Goal: Task Accomplishment & Management: Use online tool/utility

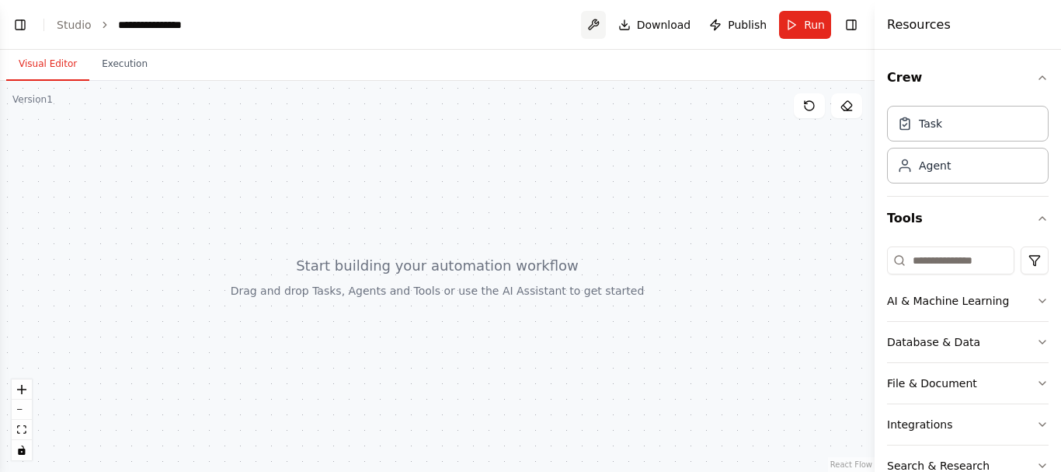
click at [601, 25] on button at bounding box center [593, 25] width 25 height 28
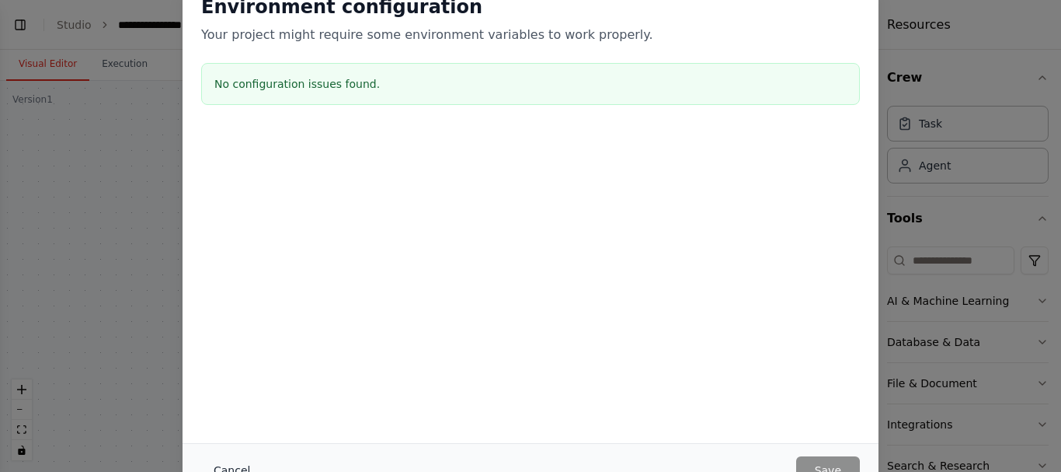
click at [158, 86] on div "Environment configuration Your project might require some environment variables…" at bounding box center [530, 236] width 1061 height 472
click at [233, 463] on button "Cancel" at bounding box center [231, 470] width 61 height 28
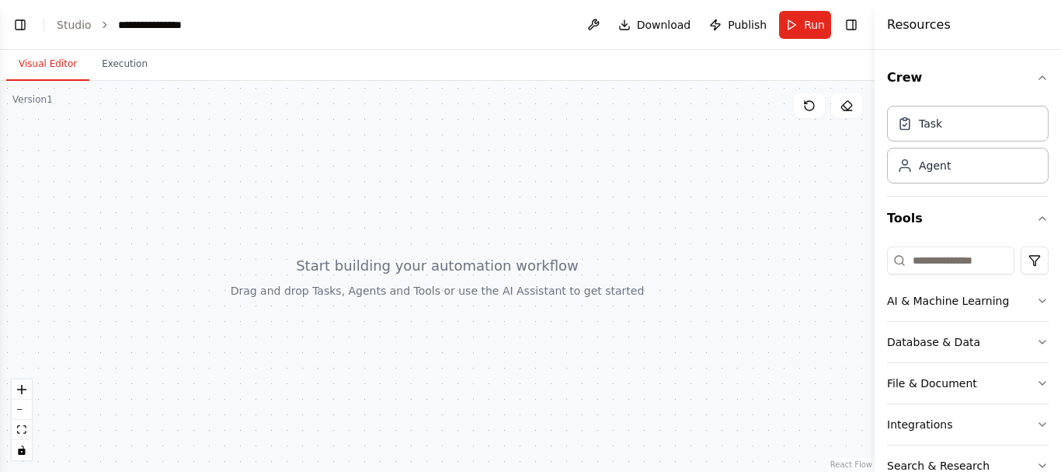
click at [139, 25] on div "**********" at bounding box center [157, 25] width 78 height 16
click at [78, 20] on link "Studio" at bounding box center [74, 25] width 35 height 12
click at [20, 25] on button "Toggle Left Sidebar" at bounding box center [20, 25] width 22 height 22
click at [19, 26] on div "**********" at bounding box center [530, 236] width 1061 height 472
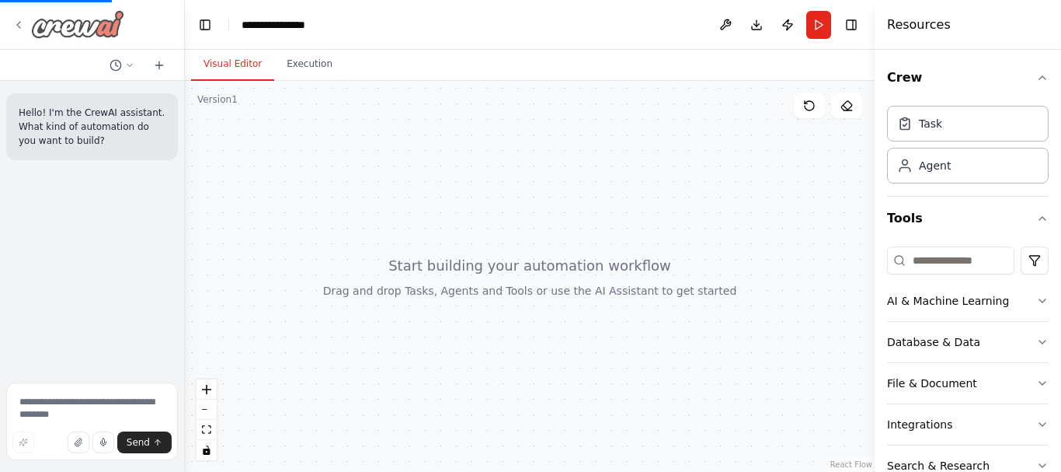
click at [19, 26] on icon at bounding box center [18, 25] width 12 height 12
click at [251, 20] on div "**********" at bounding box center [281, 25] width 78 height 16
click at [511, 271] on div at bounding box center [530, 276] width 690 height 391
click at [850, 108] on icon at bounding box center [847, 105] width 10 height 9
click at [810, 107] on icon at bounding box center [809, 105] width 12 height 12
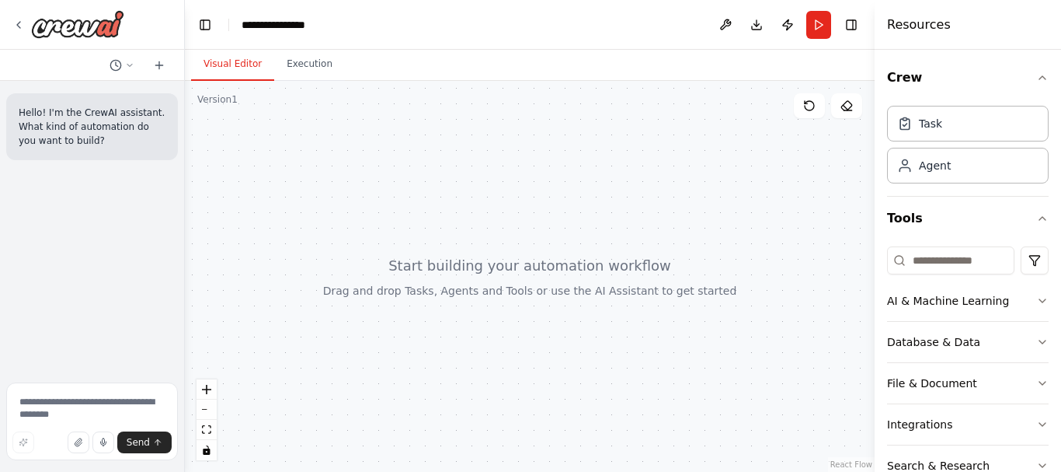
scroll to position [166, 0]
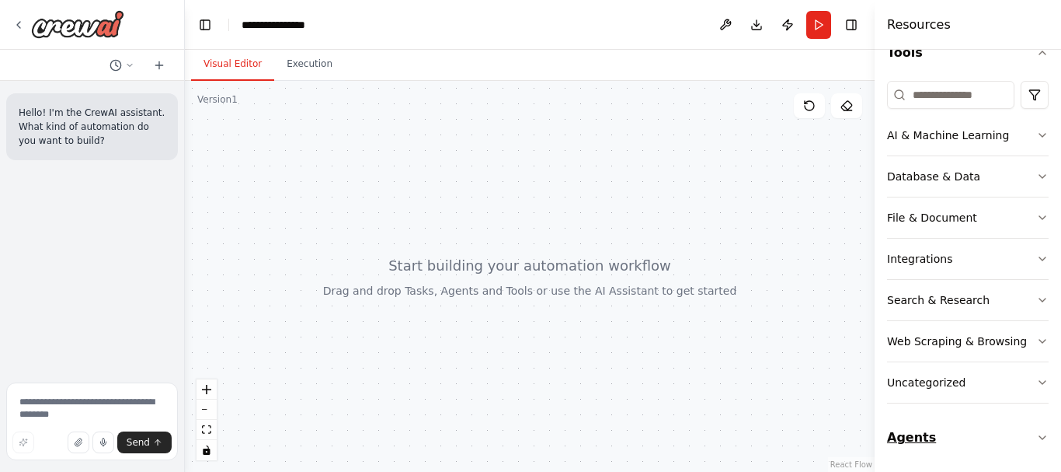
click at [1037, 436] on icon "button" at bounding box center [1043, 437] width 12 height 12
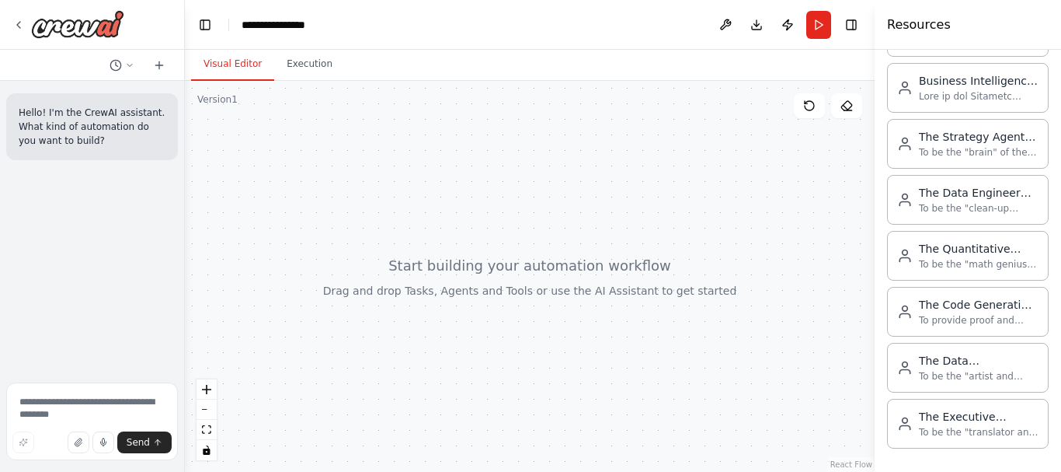
scroll to position [722, 0]
click at [927, 147] on div "To be the "brain" of the entire operation. Its first job is to understand the c…" at bounding box center [979, 150] width 120 height 12
click at [977, 153] on div "To be the "brain" of the entire operation. Its first job is to understand the c…" at bounding box center [979, 150] width 120 height 12
click at [950, 138] on div "The Strategy Agent Role: Lead BI & Strategy Consultant" at bounding box center [979, 135] width 120 height 16
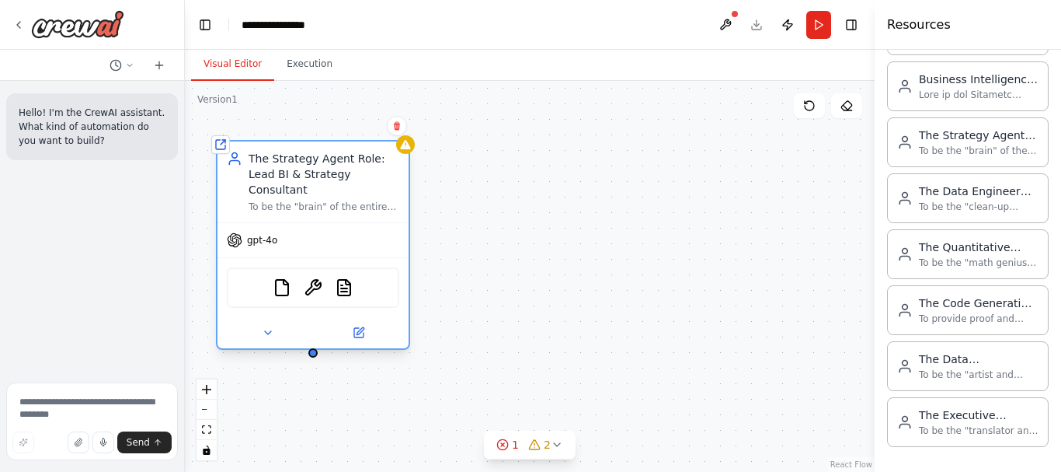
drag, startPoint x: 506, startPoint y: 253, endPoint x: 364, endPoint y: 231, distance: 143.2
click at [364, 231] on div "gpt-4o" at bounding box center [313, 240] width 191 height 34
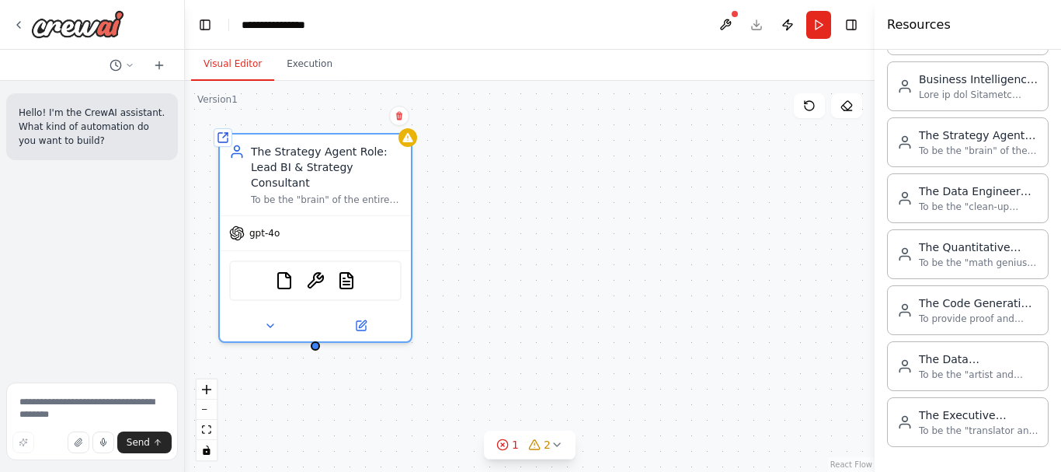
drag, startPoint x: 313, startPoint y: 345, endPoint x: 315, endPoint y: 335, distance: 10.4
click at [315, 335] on div "Shared agent from repository The Strategy Agent Role: Lead BI & Strategy Consul…" at bounding box center [530, 276] width 690 height 391
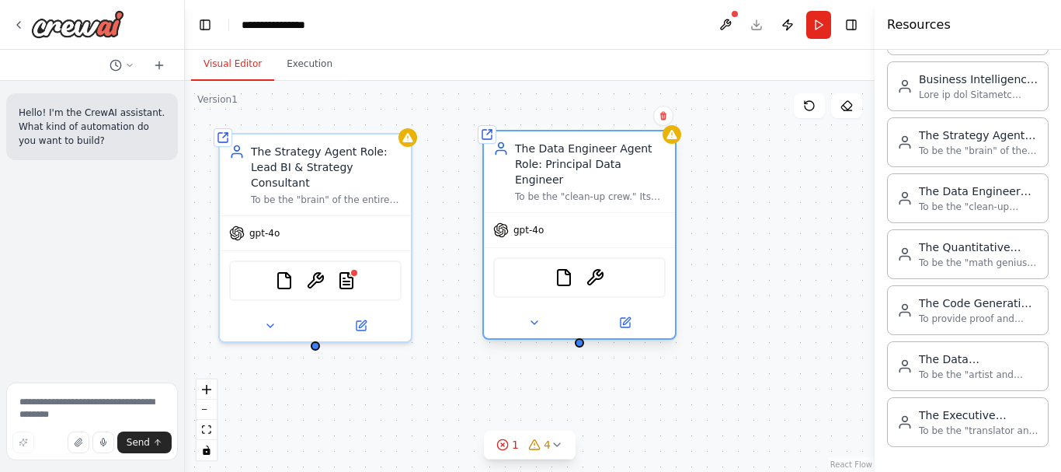
drag, startPoint x: 734, startPoint y: 309, endPoint x: 611, endPoint y: 212, distance: 157.2
click at [611, 213] on div "gpt-4o" at bounding box center [579, 230] width 191 height 34
click at [204, 404] on button "zoom out" at bounding box center [207, 409] width 20 height 20
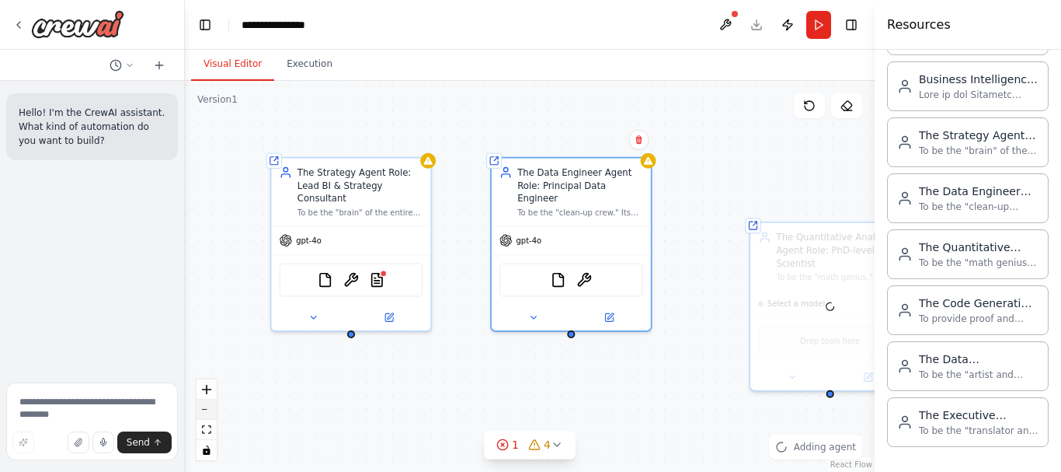
click at [204, 404] on button "zoom out" at bounding box center [207, 409] width 20 height 20
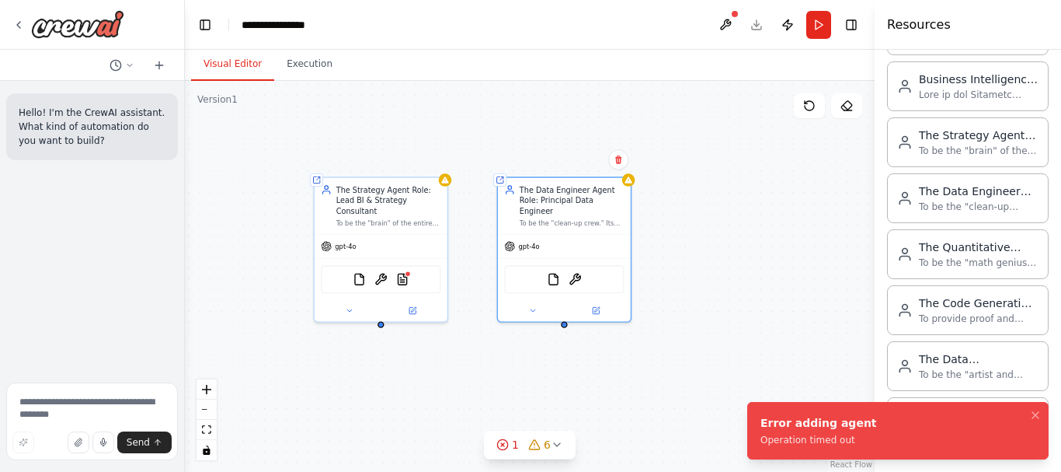
click at [481, 378] on div "Shared agent from repository The Strategy Agent Role: Lead BI & Strategy Consul…" at bounding box center [530, 276] width 690 height 391
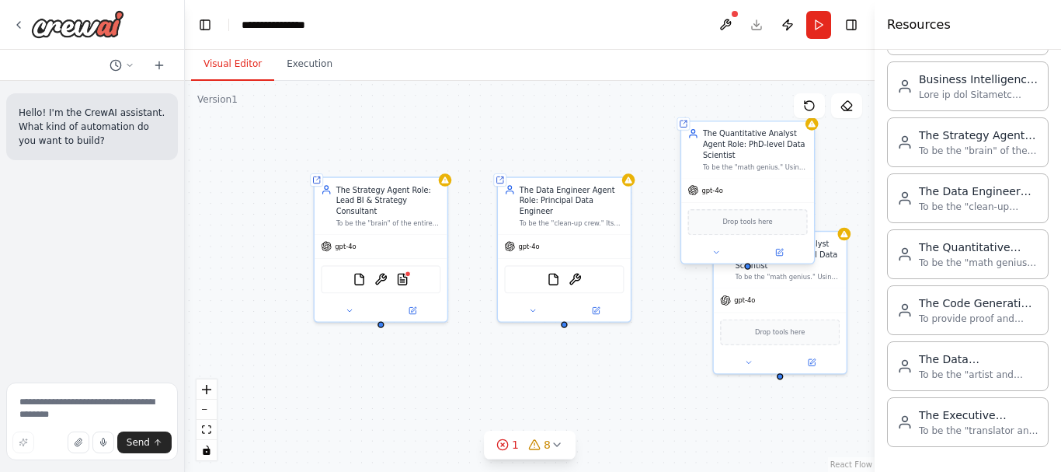
drag, startPoint x: 808, startPoint y: 265, endPoint x: 734, endPoint y: 157, distance: 131.3
click at [734, 157] on div "Shared agent from repository The Quantitative Analyst Agent Role: PhD-level Dat…" at bounding box center [748, 192] width 135 height 144
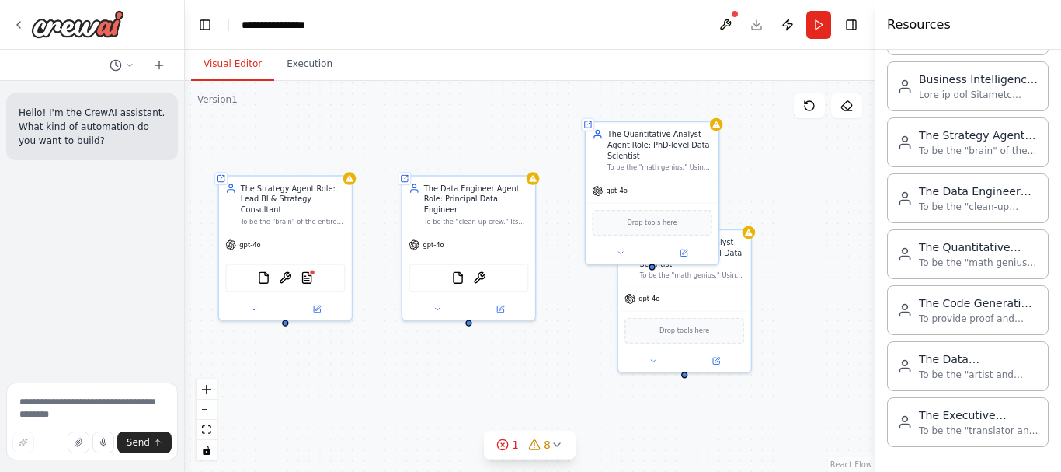
drag, startPoint x: 650, startPoint y: 360, endPoint x: 554, endPoint y: 358, distance: 95.6
click at [554, 358] on div "Shared agent from repository The Strategy Agent Role: Lead BI & Strategy Consul…" at bounding box center [530, 276] width 690 height 391
click at [207, 407] on button "zoom out" at bounding box center [207, 409] width 20 height 20
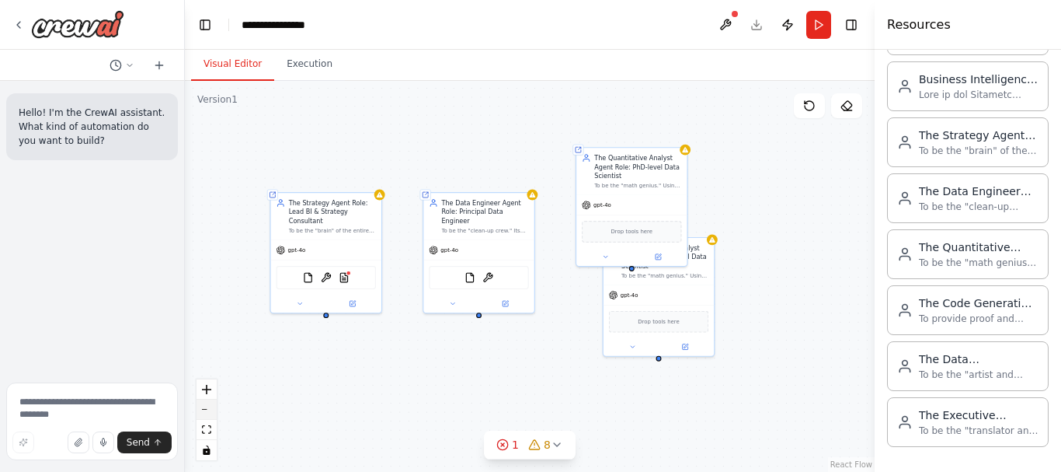
click at [207, 407] on button "zoom out" at bounding box center [207, 409] width 20 height 20
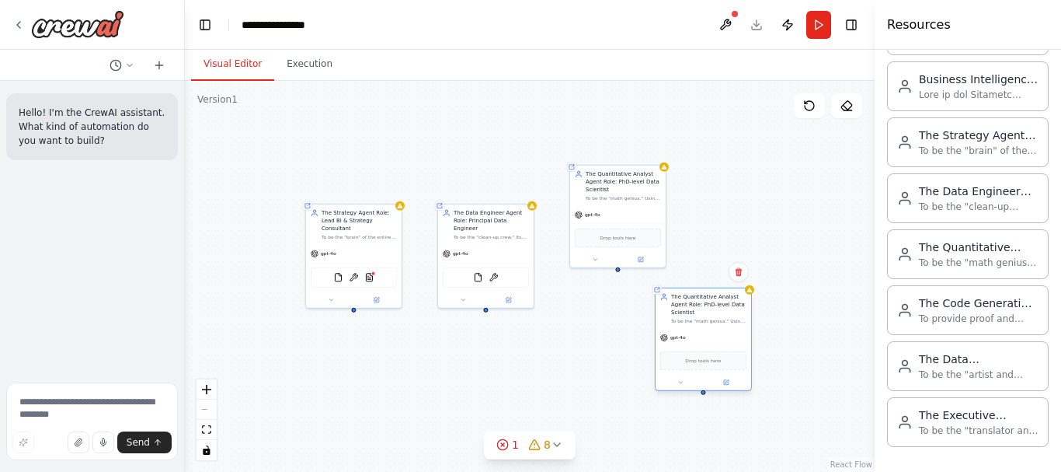
drag, startPoint x: 668, startPoint y: 319, endPoint x: 732, endPoint y: 368, distance: 79.9
click at [732, 368] on div "Drop tools here" at bounding box center [704, 360] width 86 height 19
click at [741, 270] on icon at bounding box center [739, 271] width 6 height 9
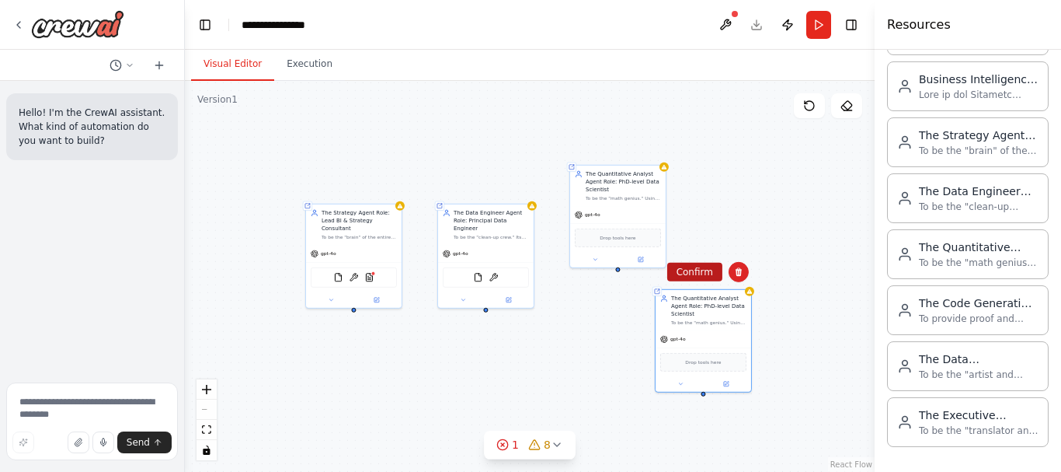
click at [692, 271] on button "Confirm" at bounding box center [694, 272] width 55 height 19
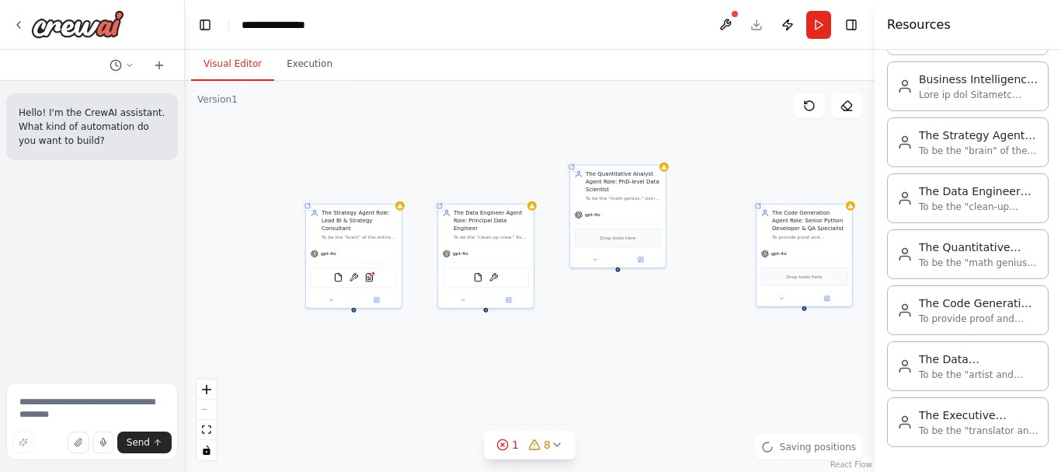
click at [204, 410] on div "React Flow controls" at bounding box center [207, 419] width 20 height 81
click at [204, 409] on div "React Flow controls" at bounding box center [207, 419] width 20 height 81
click at [205, 407] on div "React Flow controls" at bounding box center [207, 419] width 20 height 81
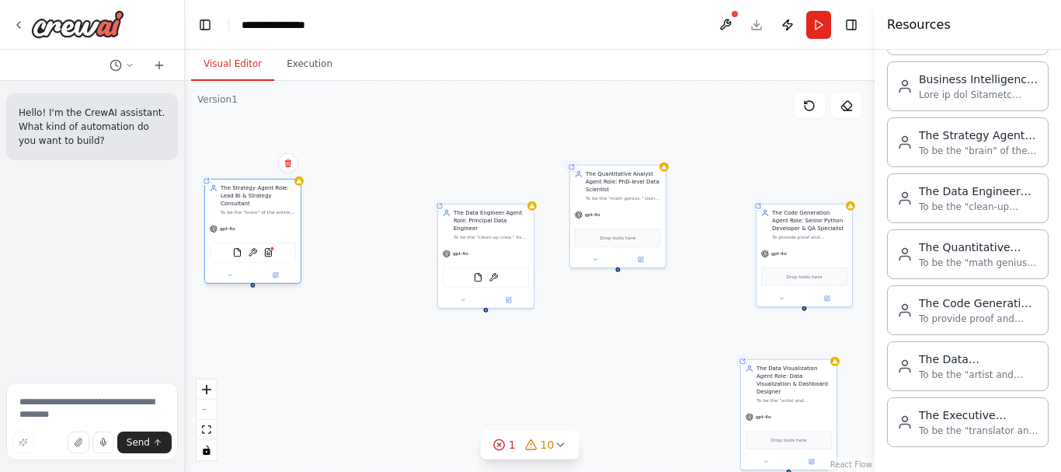
drag, startPoint x: 375, startPoint y: 248, endPoint x: 272, endPoint y: 225, distance: 105.0
click at [272, 225] on div "gpt-4o" at bounding box center [253, 228] width 96 height 17
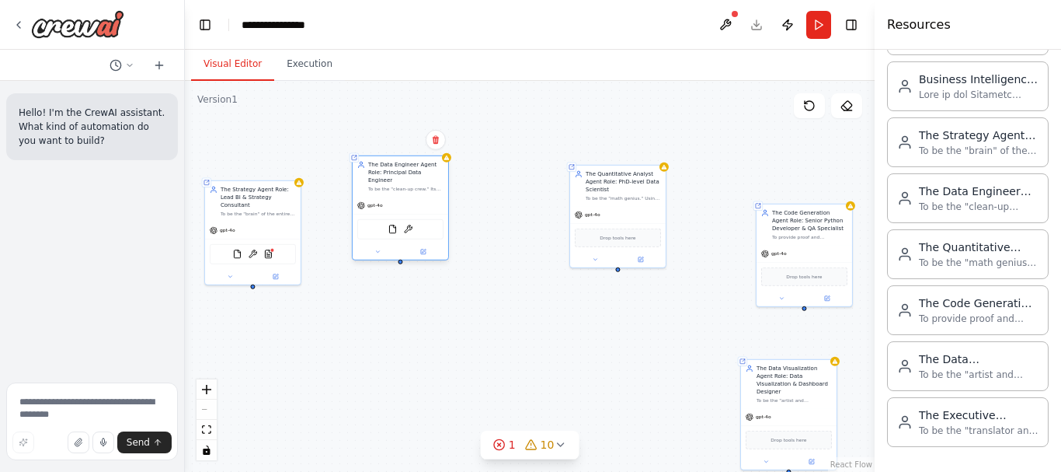
drag, startPoint x: 507, startPoint y: 252, endPoint x: 413, endPoint y: 200, distance: 107.1
click at [413, 200] on div "gpt-4o" at bounding box center [401, 205] width 96 height 17
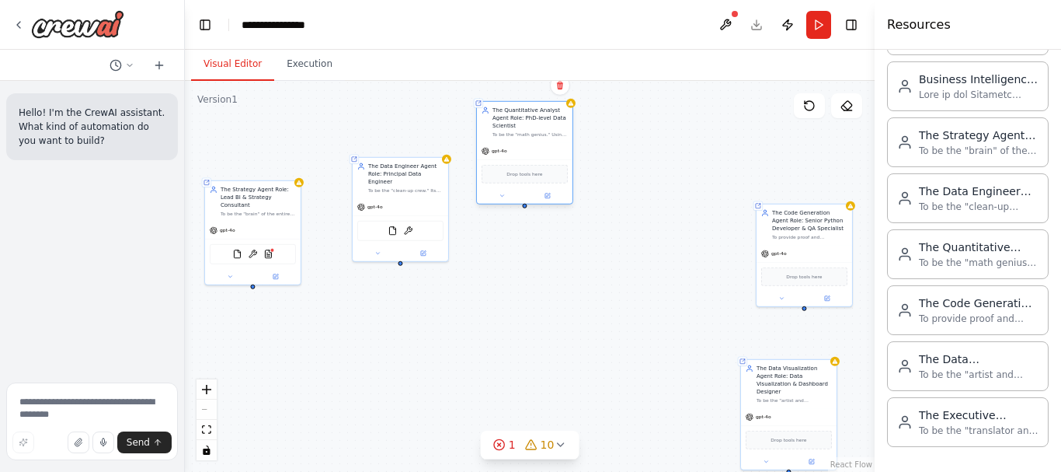
drag, startPoint x: 599, startPoint y: 228, endPoint x: 505, endPoint y: 166, distance: 112.7
click at [505, 166] on div "Drop tools here" at bounding box center [525, 174] width 86 height 19
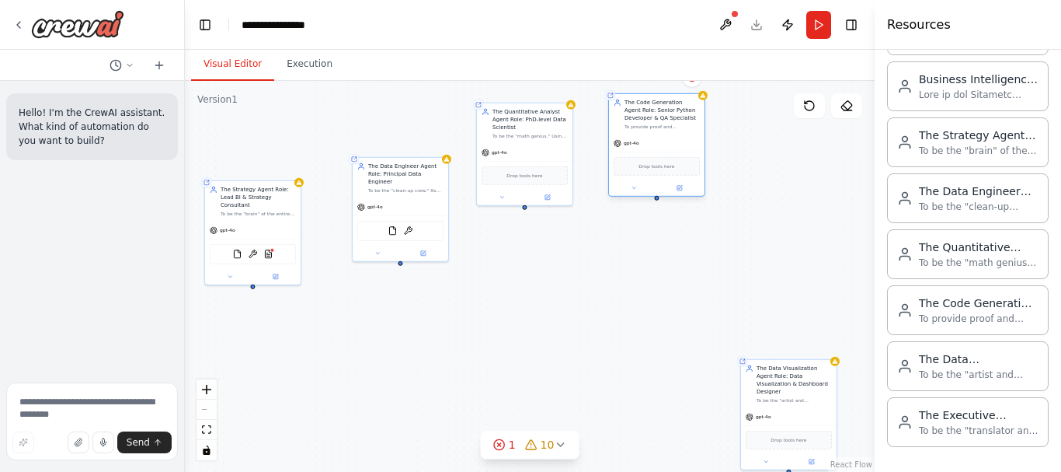
drag, startPoint x: 810, startPoint y: 265, endPoint x: 663, endPoint y: 152, distance: 185.7
click at [663, 152] on div "Drop tools here" at bounding box center [657, 166] width 96 height 29
drag, startPoint x: 816, startPoint y: 403, endPoint x: 809, endPoint y: 180, distance: 223.1
click at [809, 181] on div "gpt-4o" at bounding box center [782, 189] width 96 height 17
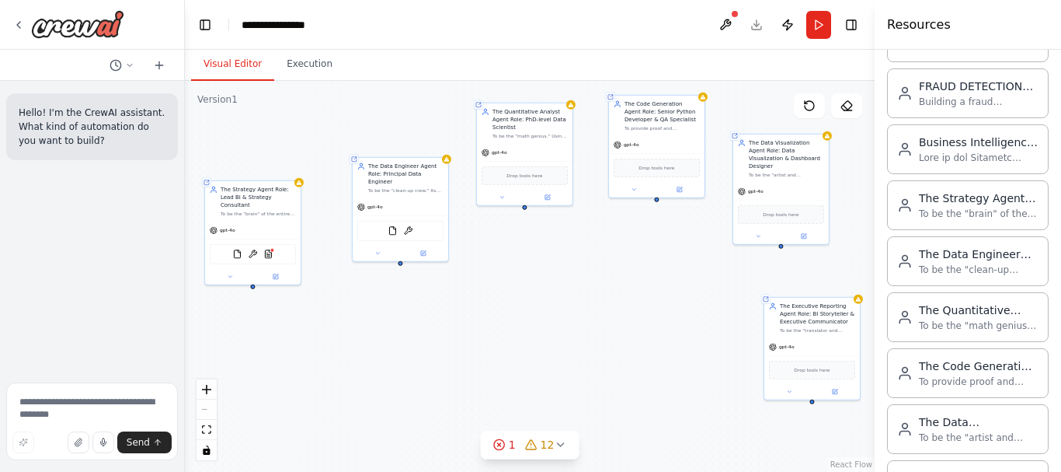
scroll to position [664, 0]
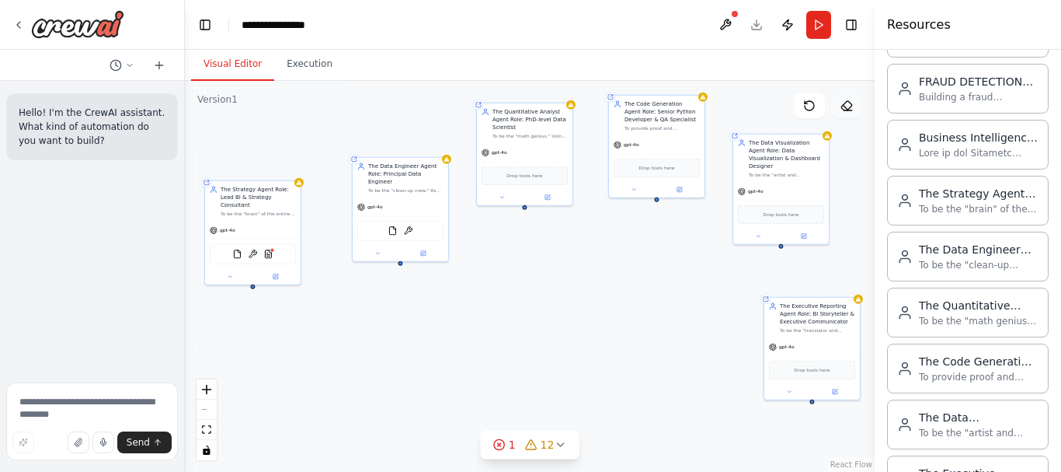
click at [845, 106] on icon at bounding box center [845, 107] width 5 height 5
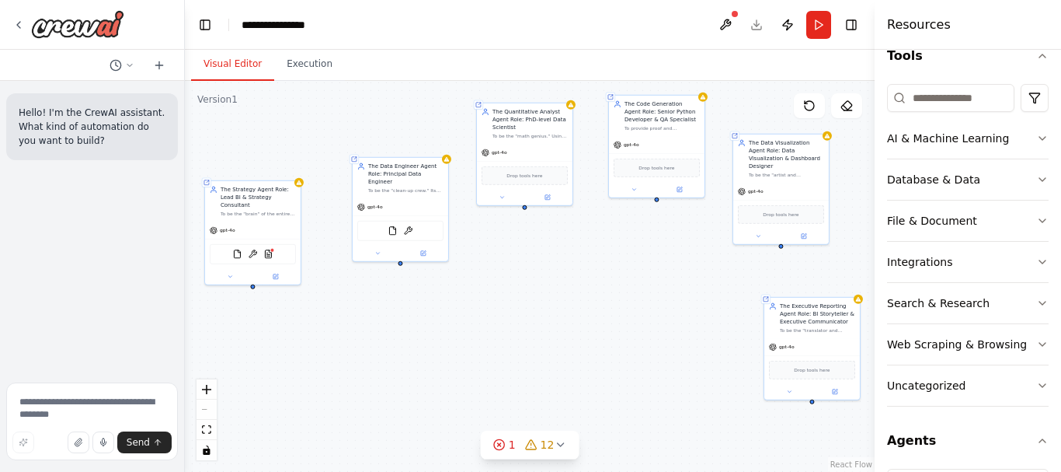
scroll to position [158, 0]
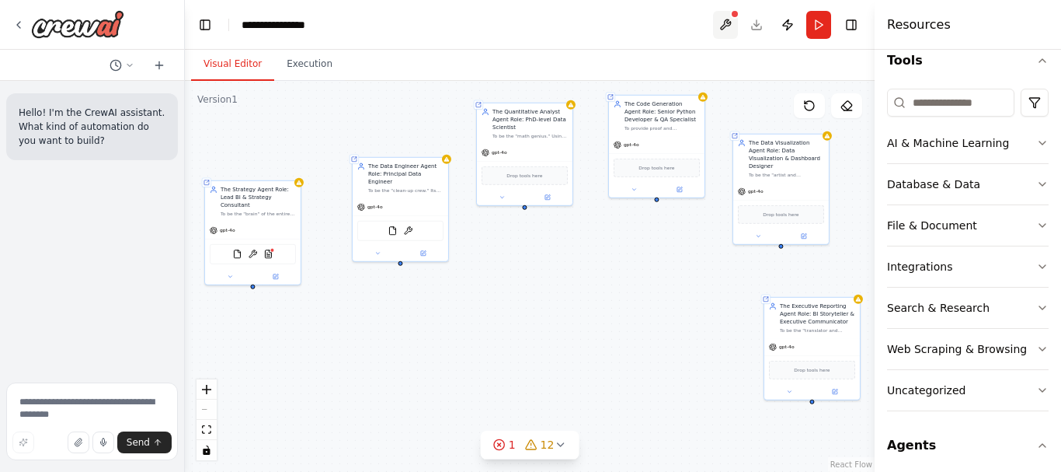
click at [735, 20] on button at bounding box center [725, 25] width 25 height 28
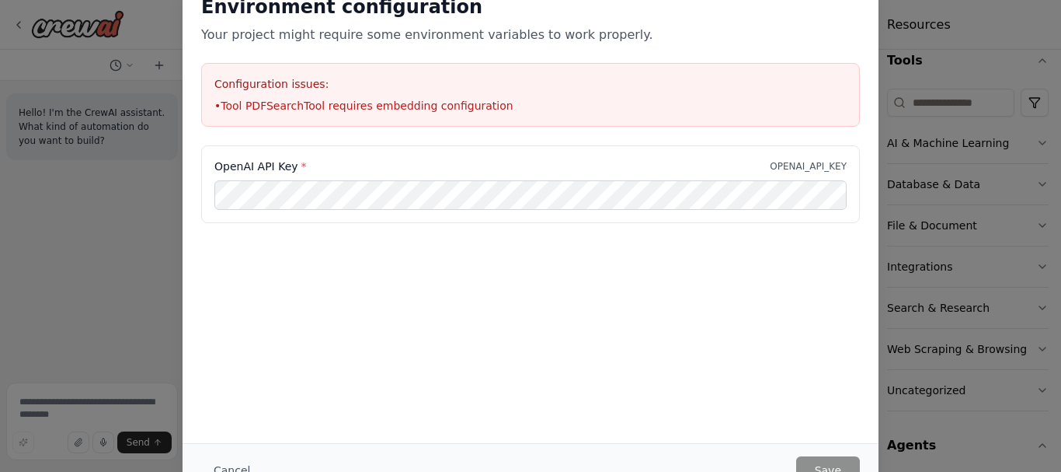
type input "**********"
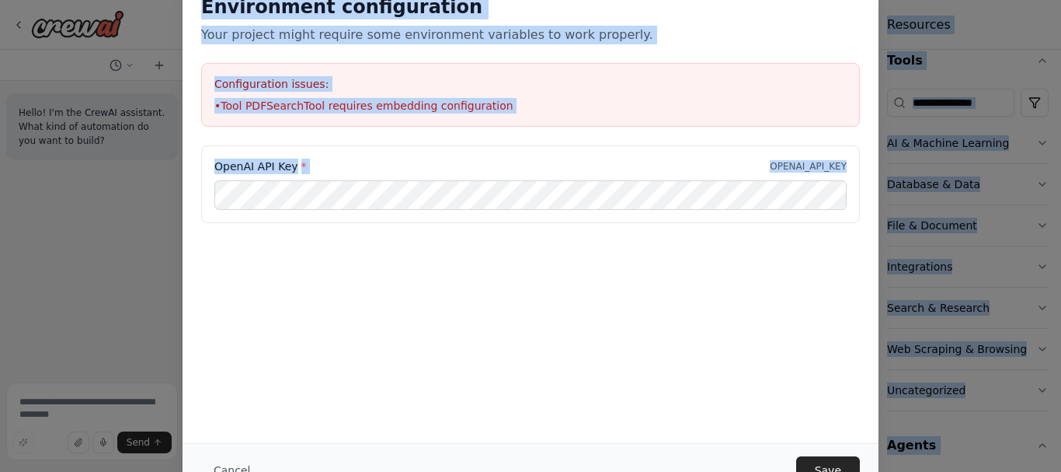
drag, startPoint x: 1058, startPoint y: 249, endPoint x: 971, endPoint y: 502, distance: 268.1
click at [971, 471] on html "**********" at bounding box center [530, 236] width 1061 height 472
click at [588, 376] on div "Environment configuration Your project might require some environment variables…" at bounding box center [531, 209] width 696 height 467
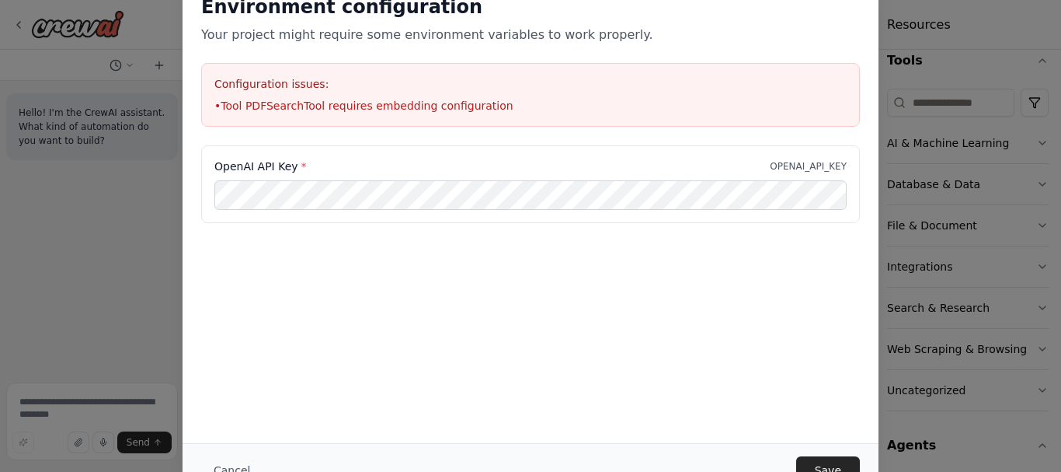
click at [587, 438] on div "Environment configuration Your project might require some environment variables…" at bounding box center [531, 209] width 696 height 467
click at [818, 462] on button "Save" at bounding box center [828, 470] width 64 height 28
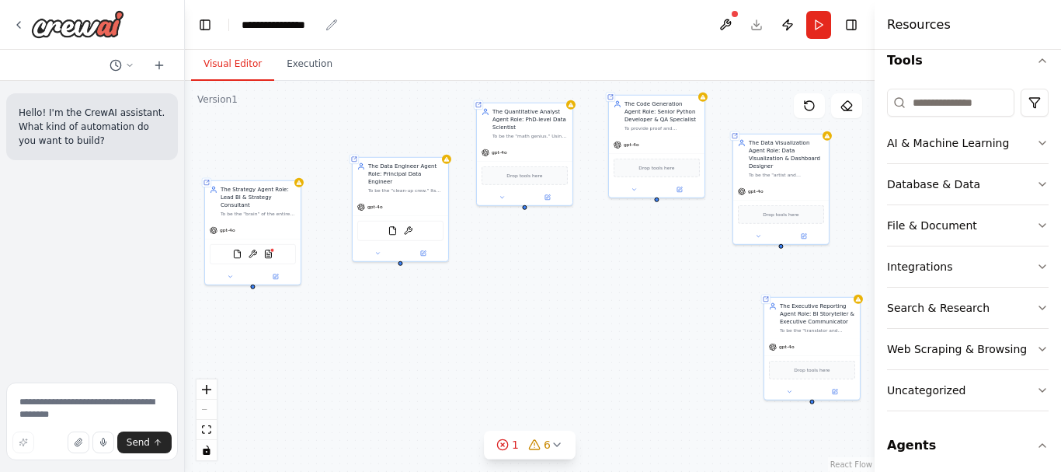
click at [332, 25] on icon "breadcrumb" at bounding box center [332, 25] width 12 height 12
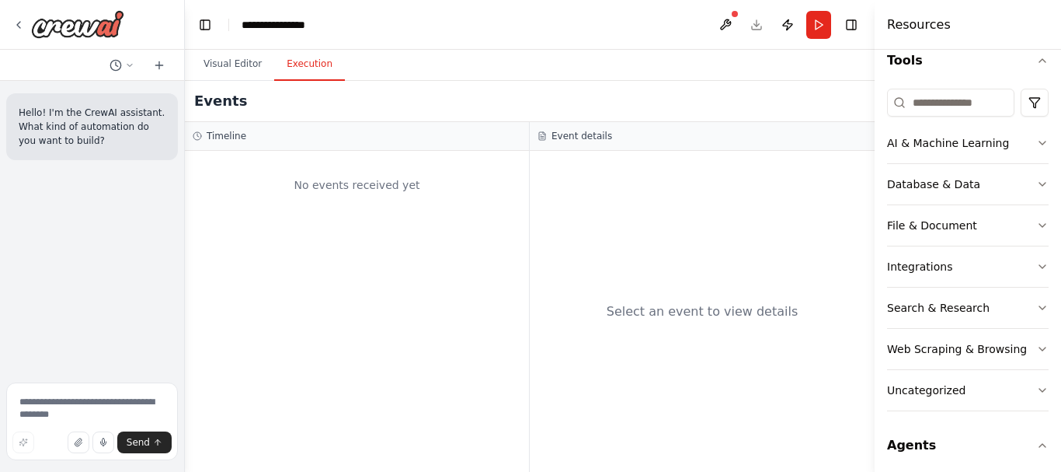
click at [306, 65] on button "Execution" at bounding box center [309, 64] width 71 height 33
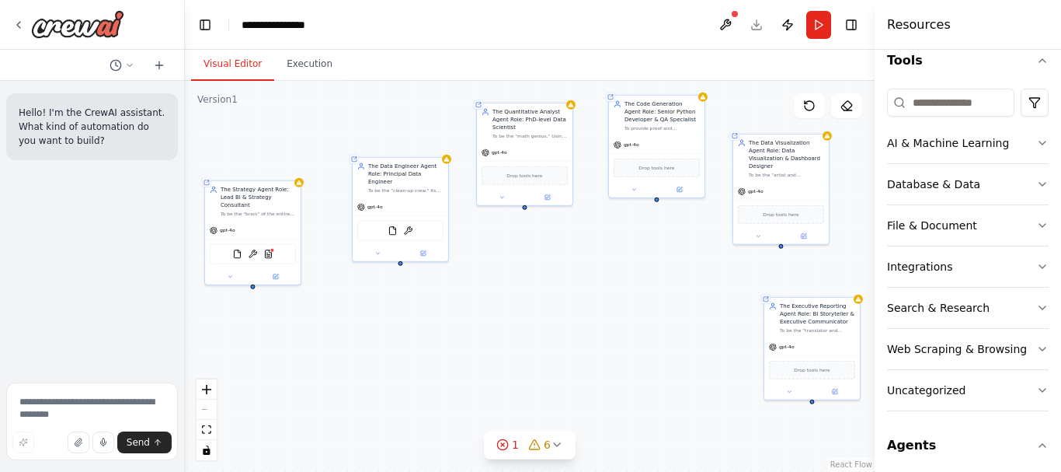
click at [233, 64] on button "Visual Editor" at bounding box center [232, 64] width 83 height 33
click at [204, 23] on button "Toggle Left Sidebar" at bounding box center [205, 25] width 22 height 22
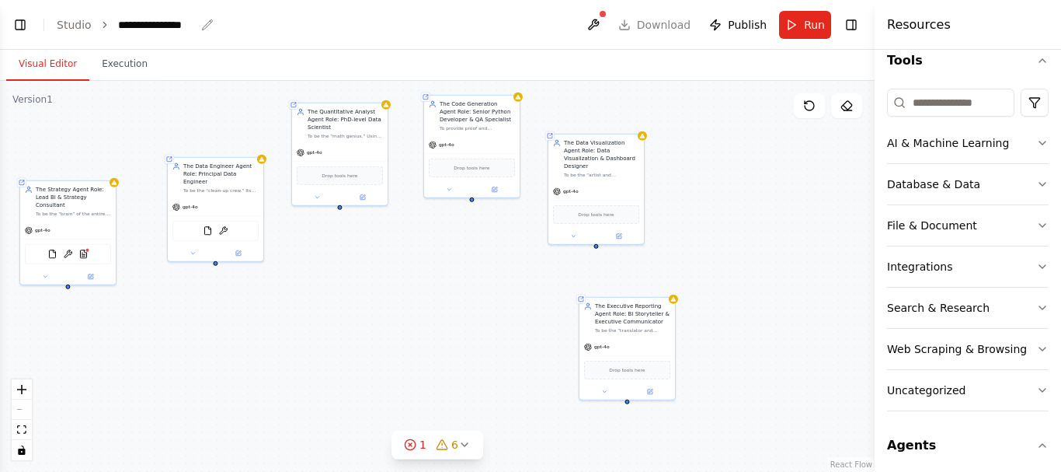
click at [158, 26] on div "**********" at bounding box center [157, 25] width 78 height 16
click at [207, 54] on div "Visual Editor Execution" at bounding box center [437, 65] width 875 height 31
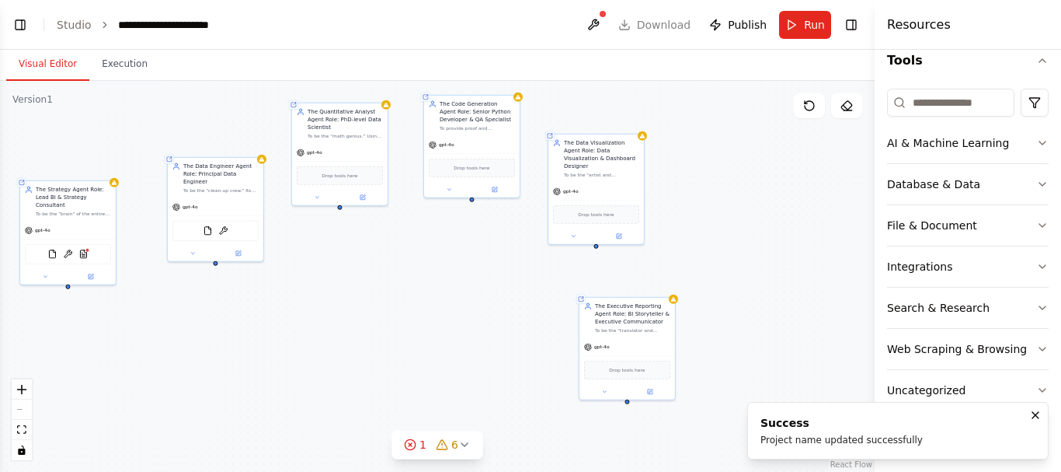
click at [265, 374] on div "Shared agent from repository The Strategy Agent Role: Lead BI & Strategy Consul…" at bounding box center [437, 276] width 875 height 391
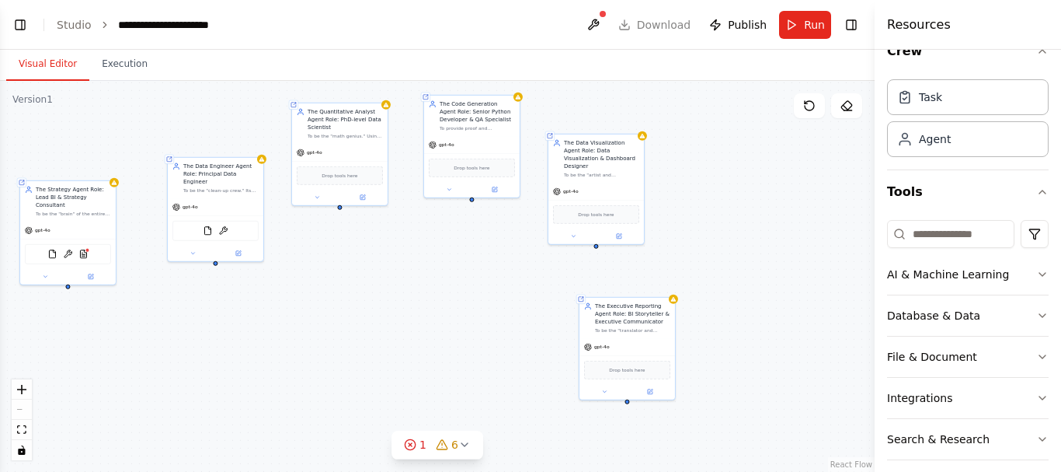
scroll to position [0, 0]
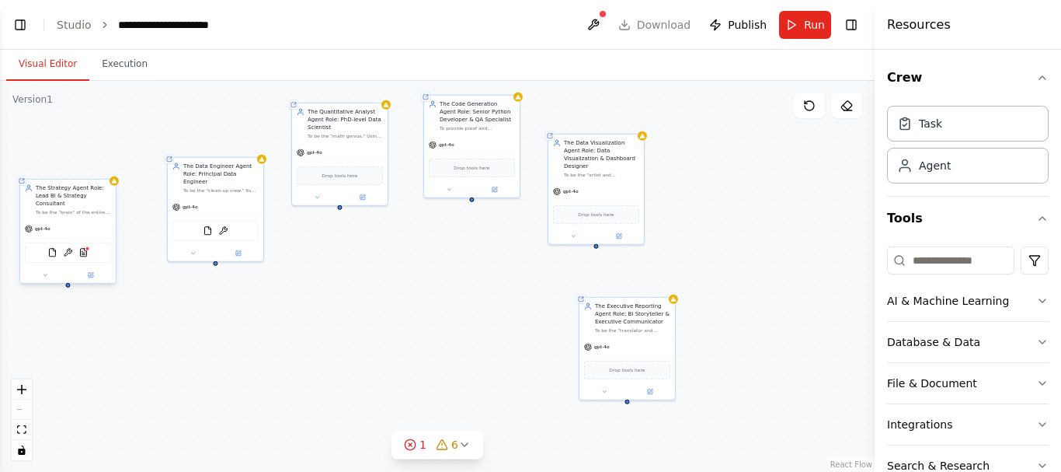
click at [117, 186] on div "Shared agent from repository The Strategy Agent Role: Lead BI & Strategy Consul…" at bounding box center [437, 276] width 875 height 391
click at [117, 186] on div "Shared agent from repository Agent The Strategy Agent Role: Lead BI & Strategy …" at bounding box center [437, 276] width 875 height 391
click at [117, 186] on div "Shared agent from repository The Strategy Agent Role: Lead BI & Strategy Consul…" at bounding box center [437, 276] width 875 height 391
click at [85, 249] on img at bounding box center [82, 252] width 9 height 9
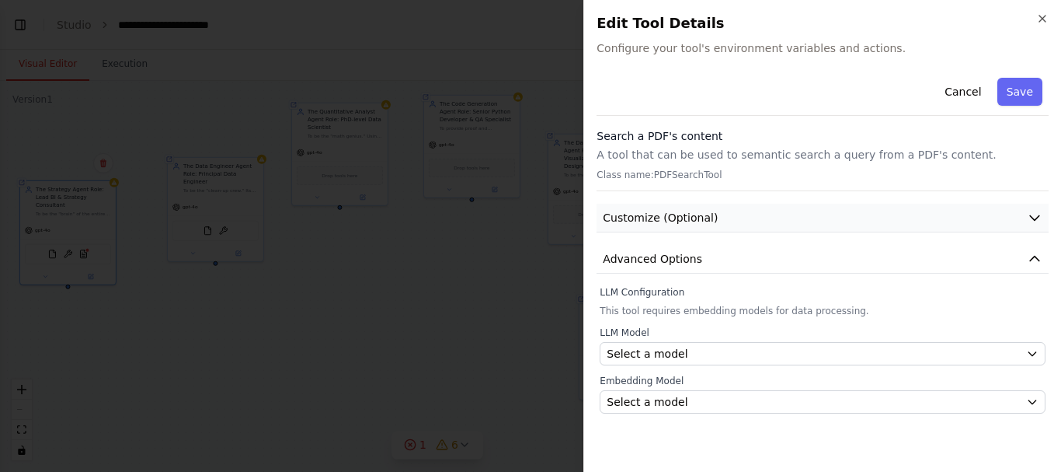
click at [1034, 217] on icon "button" at bounding box center [1035, 218] width 16 height 16
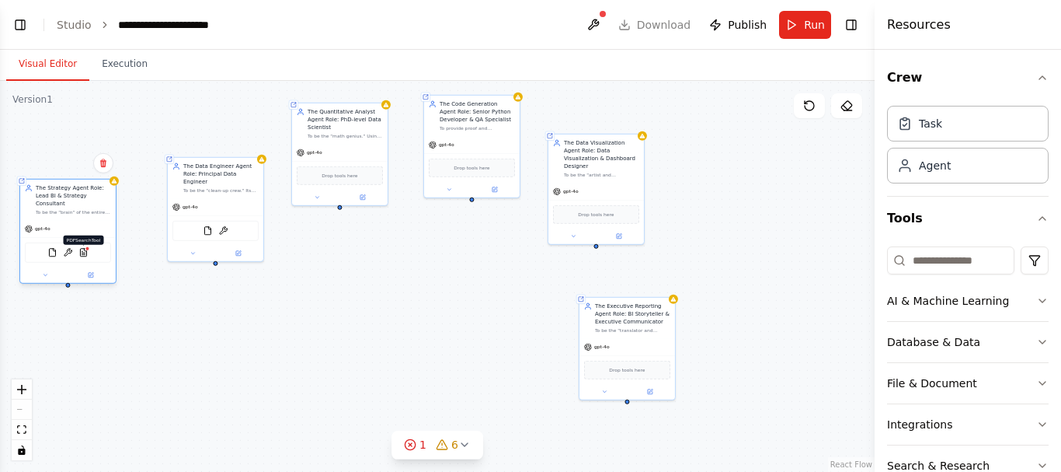
click at [85, 249] on img at bounding box center [82, 252] width 9 height 9
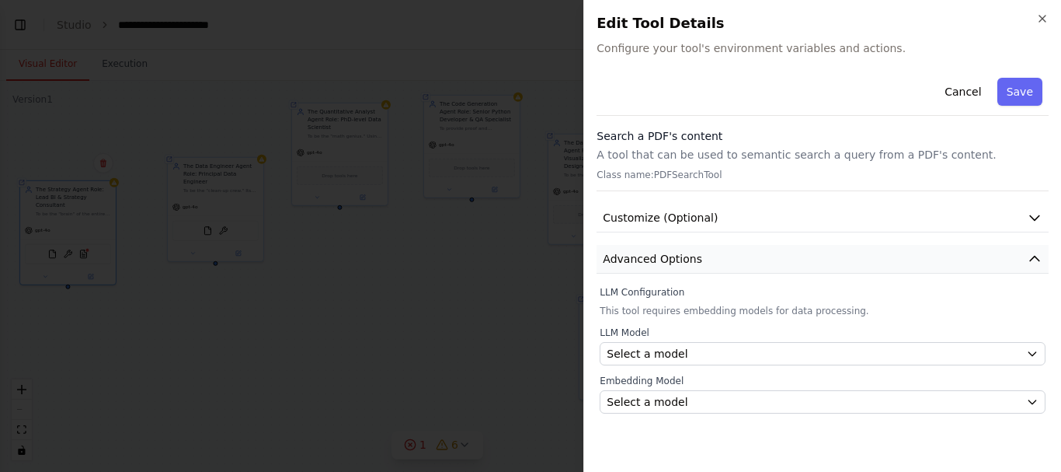
click at [1032, 252] on icon "button" at bounding box center [1035, 259] width 16 height 16
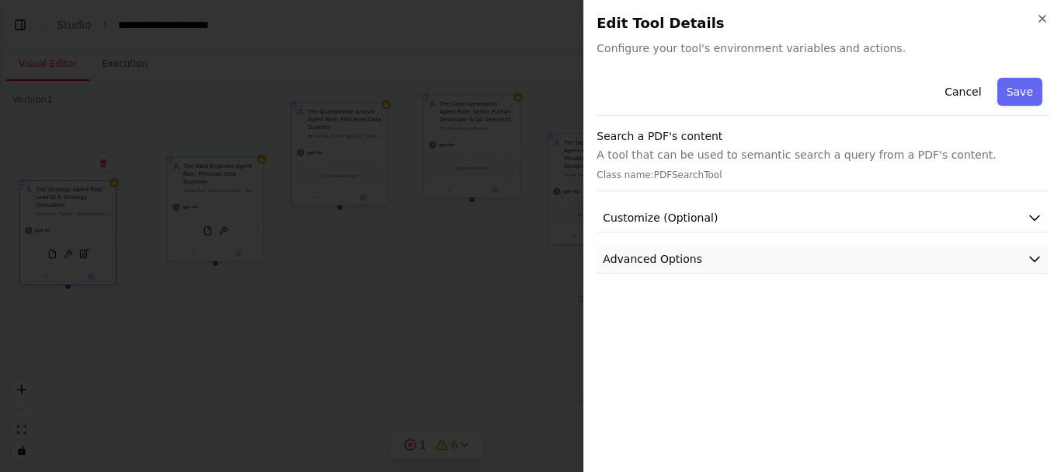
click at [1032, 252] on icon "button" at bounding box center [1035, 259] width 16 height 16
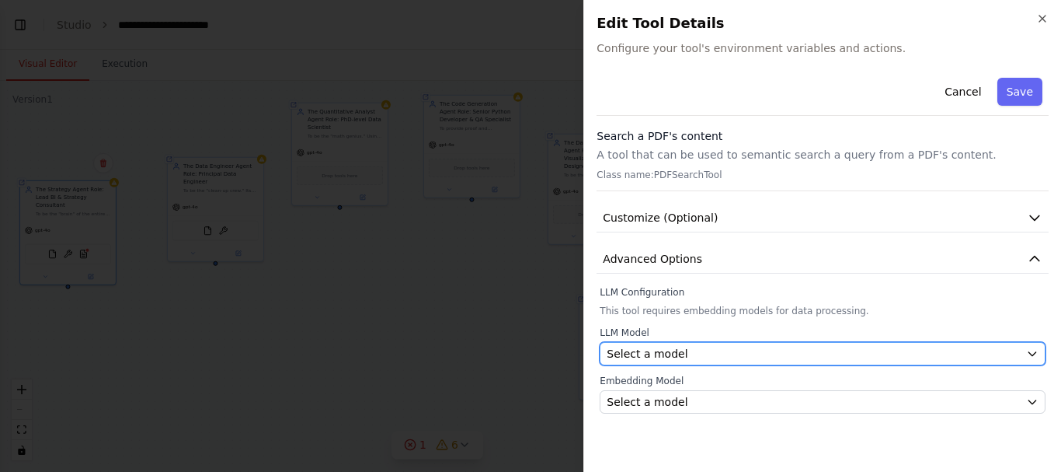
click at [1033, 353] on icon "button" at bounding box center [1033, 353] width 12 height 12
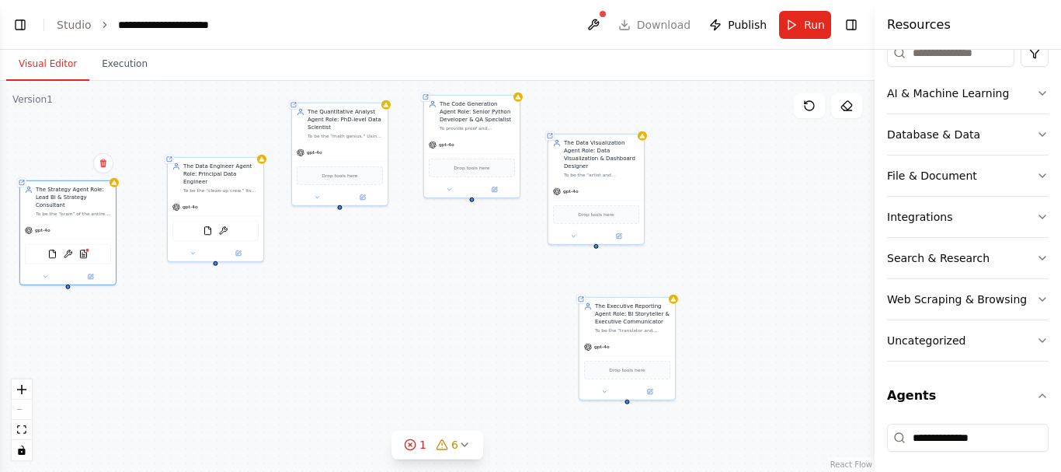
scroll to position [207, 0]
click at [852, 22] on button "Toggle Right Sidebar" at bounding box center [852, 25] width 22 height 22
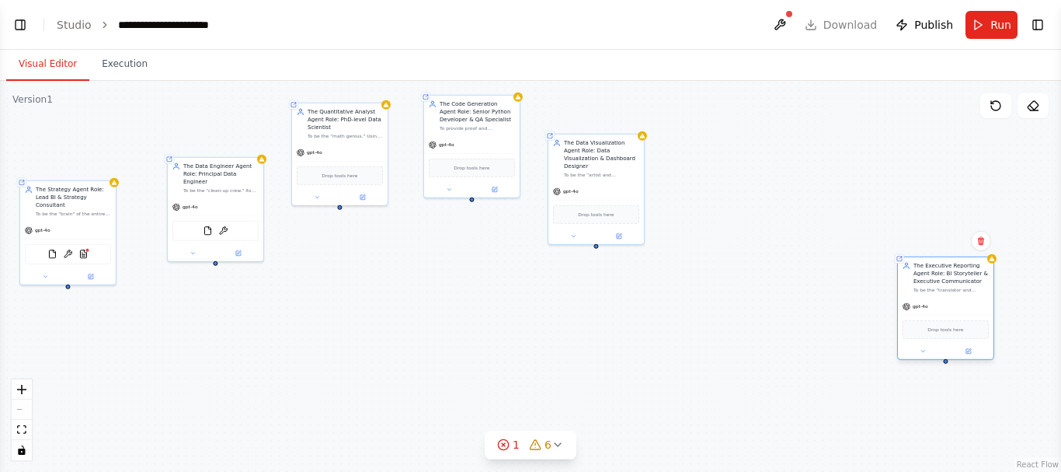
drag, startPoint x: 633, startPoint y: 337, endPoint x: 970, endPoint y: 293, distance: 339.4
click at [970, 293] on div "Shared agent from repository The Executive Reporting Agent Role: BI Storyteller…" at bounding box center [946, 307] width 97 height 103
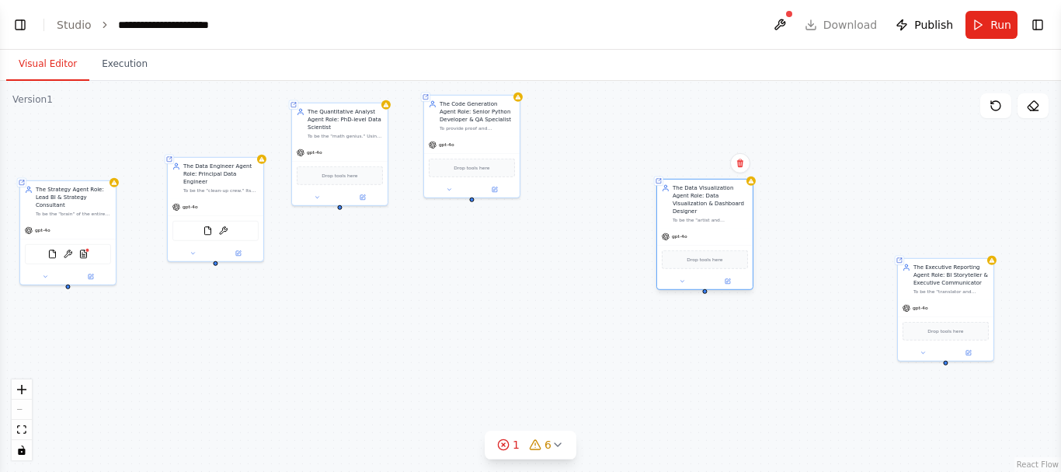
drag, startPoint x: 631, startPoint y: 215, endPoint x: 742, endPoint y: 263, distance: 121.1
click at [742, 263] on div "Drop tools here" at bounding box center [705, 259] width 96 height 29
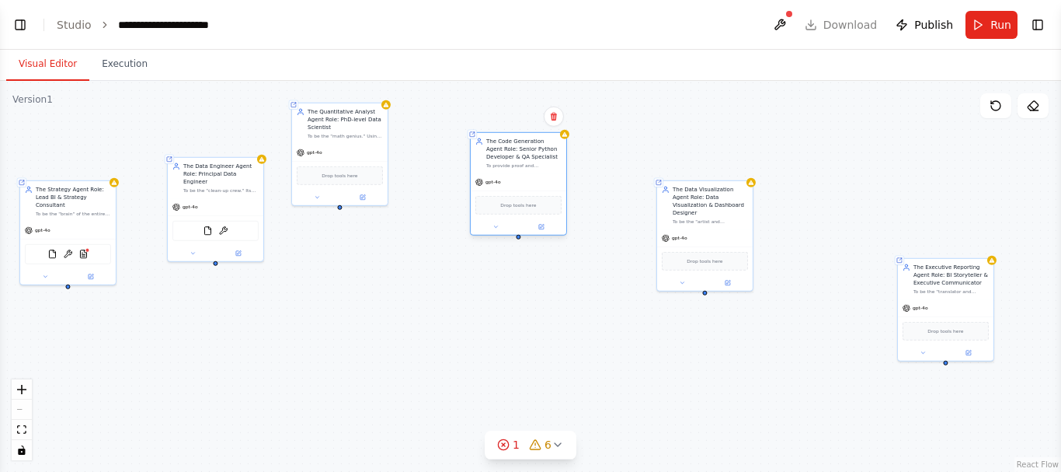
drag, startPoint x: 454, startPoint y: 138, endPoint x: 496, endPoint y: 177, distance: 57.7
click at [496, 177] on div "gpt-4o" at bounding box center [519, 181] width 96 height 17
click at [122, 214] on div "Shared agent from repository The Strategy Agent Role: Lead BI & Strategy Consul…" at bounding box center [530, 276] width 1061 height 391
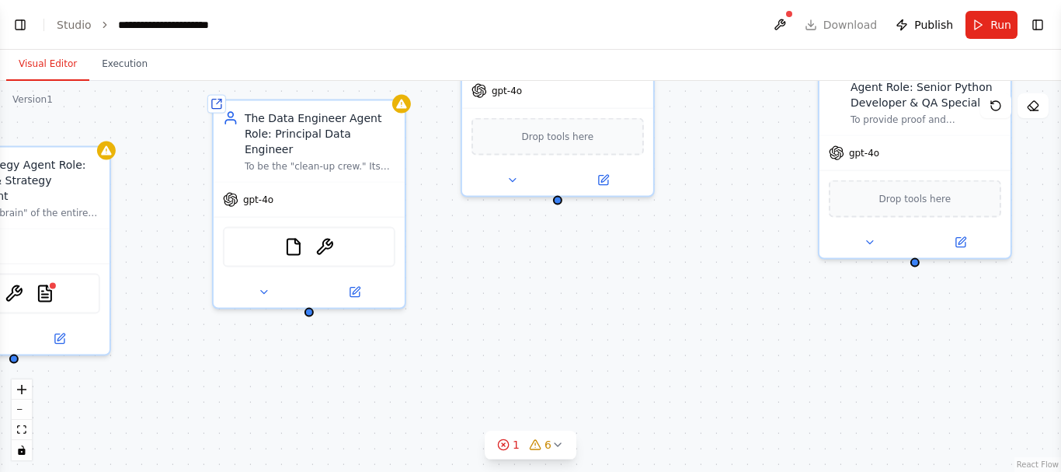
click at [147, 218] on div "Shared agent from repository The Strategy Agent Role: Lead BI & Strategy Consul…" at bounding box center [530, 276] width 1061 height 391
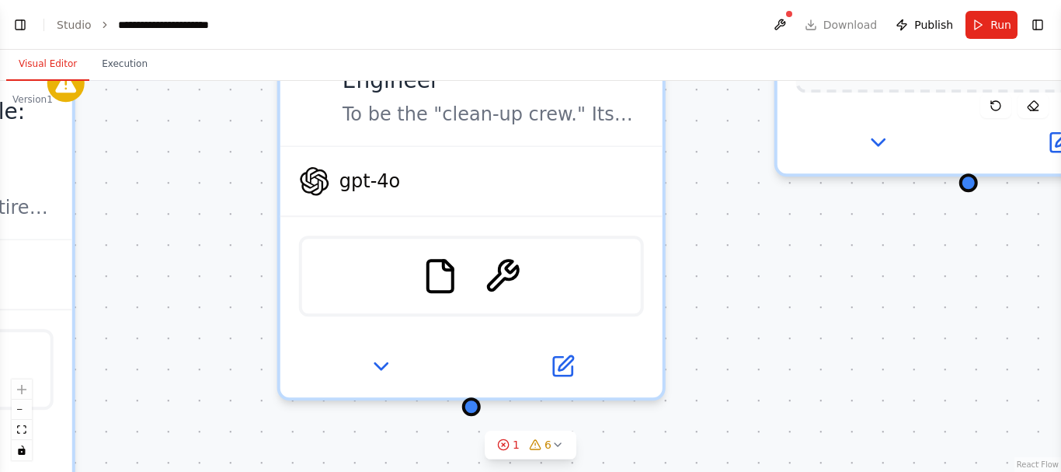
click at [147, 218] on div "Shared agent from repository The Strategy Agent Role: Lead BI & Strategy Consul…" at bounding box center [530, 276] width 1061 height 391
click at [23, 406] on button "zoom out" at bounding box center [22, 409] width 20 height 20
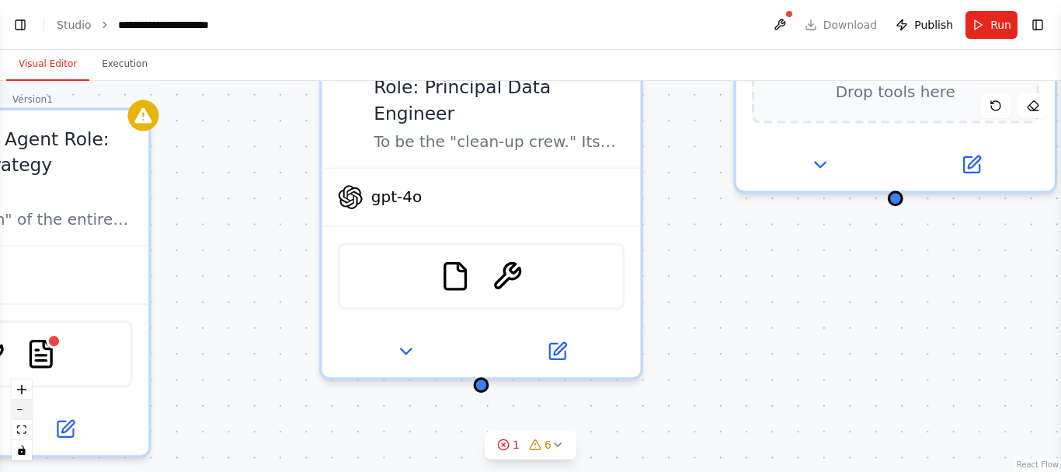
click at [23, 406] on button "zoom out" at bounding box center [22, 409] width 20 height 20
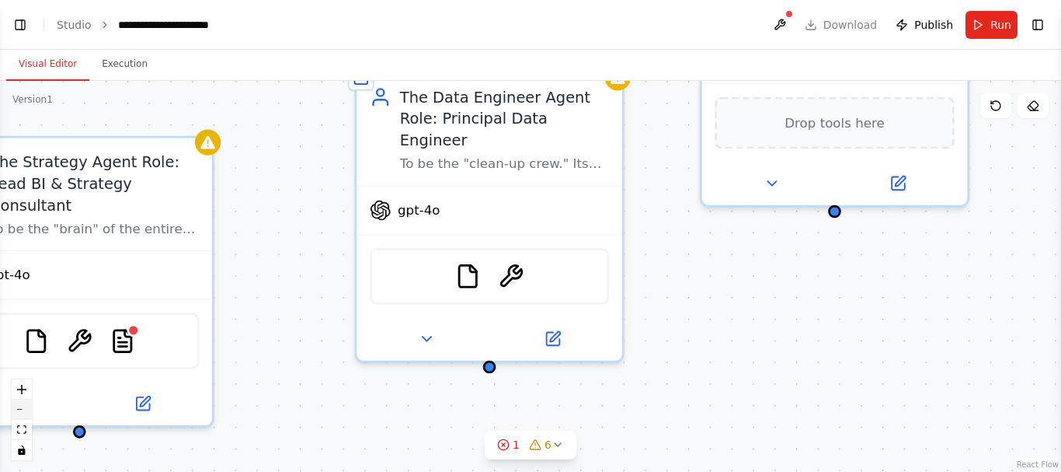
click at [23, 406] on button "zoom out" at bounding box center [22, 409] width 20 height 20
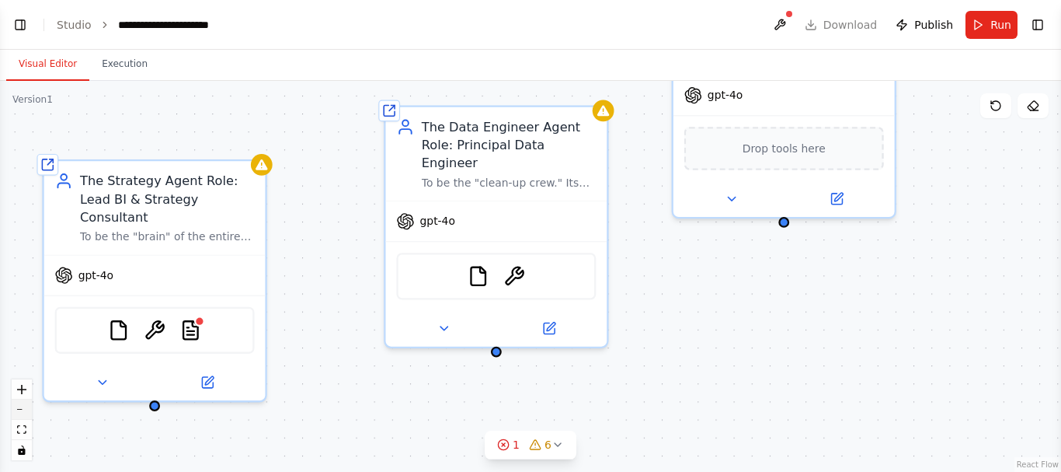
click at [23, 406] on button "zoom out" at bounding box center [22, 409] width 20 height 20
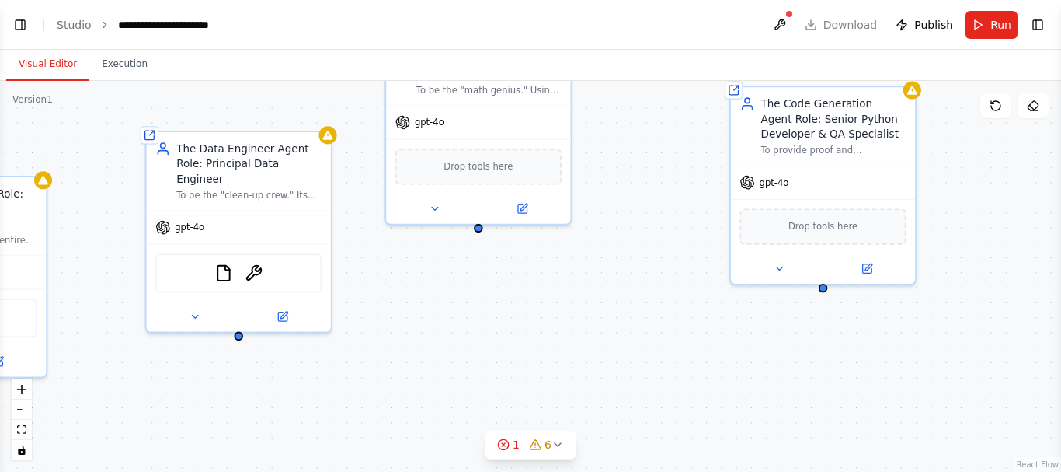
drag, startPoint x: 802, startPoint y: 269, endPoint x: 458, endPoint y: 347, distance: 353.1
click at [458, 347] on div "Shared agent from repository The Strategy Agent Role: Lead BI & Strategy Consul…" at bounding box center [530, 276] width 1061 height 391
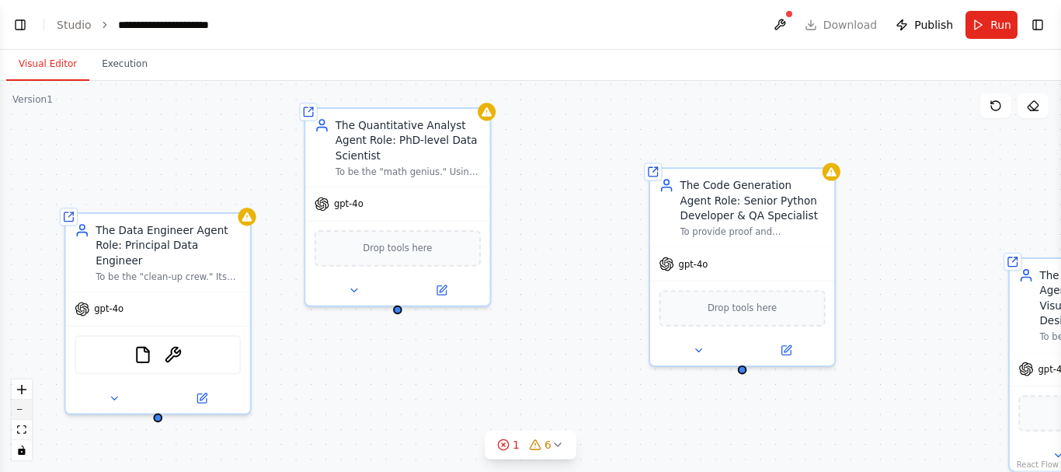
click at [20, 409] on icon "zoom out" at bounding box center [21, 410] width 9 height 2
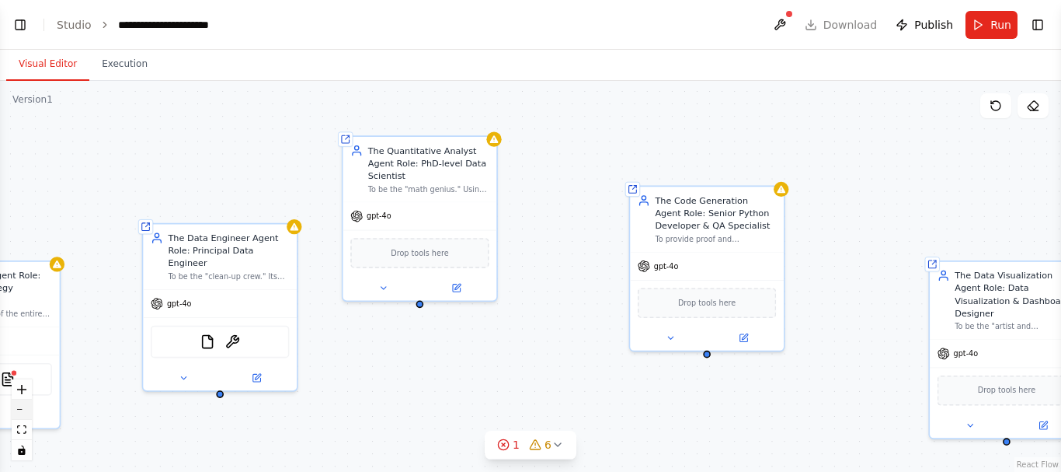
click at [26, 404] on button "zoom out" at bounding box center [22, 409] width 20 height 20
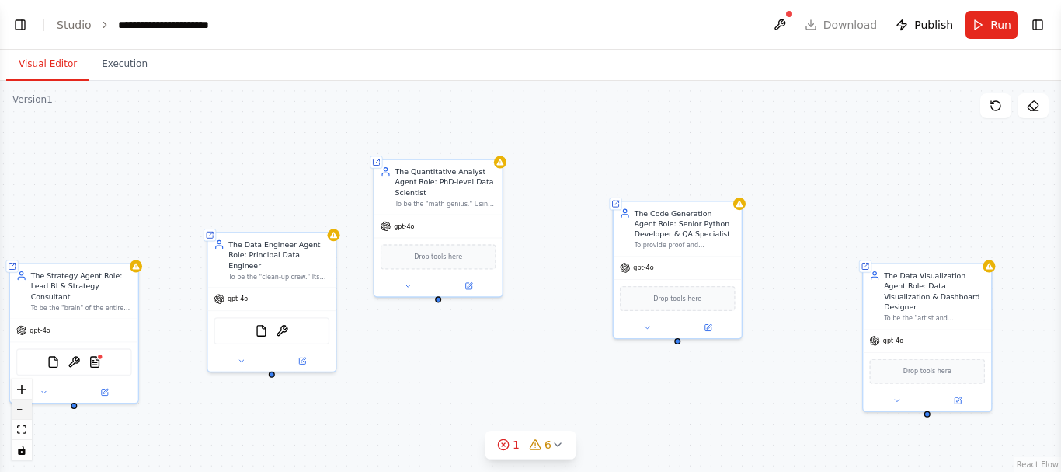
click at [26, 404] on button "zoom out" at bounding box center [22, 409] width 20 height 20
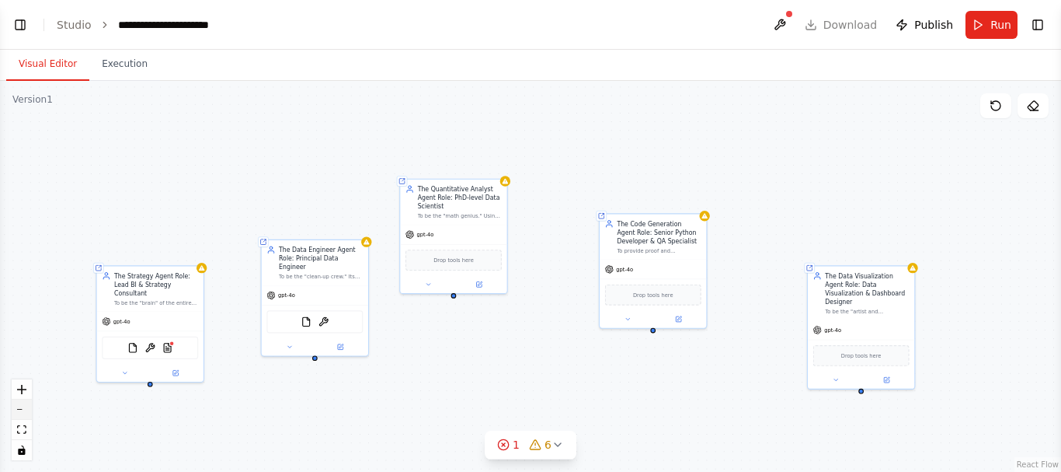
click at [26, 404] on button "zoom out" at bounding box center [22, 409] width 20 height 20
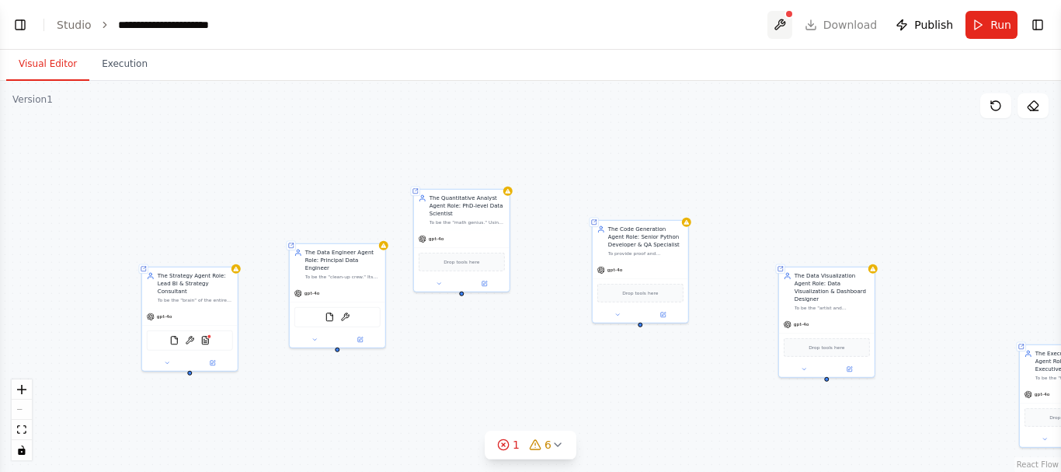
click at [793, 18] on button at bounding box center [780, 25] width 25 height 28
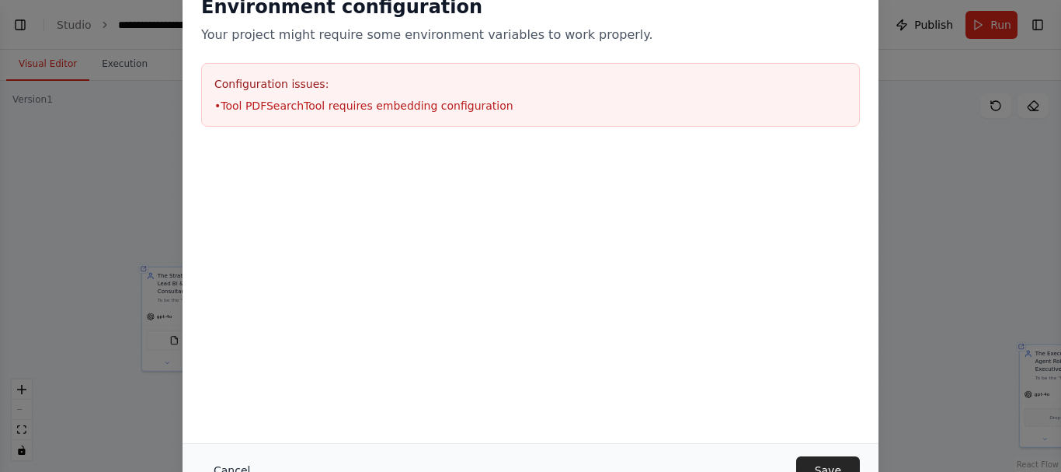
click at [225, 469] on button "Cancel" at bounding box center [231, 470] width 61 height 28
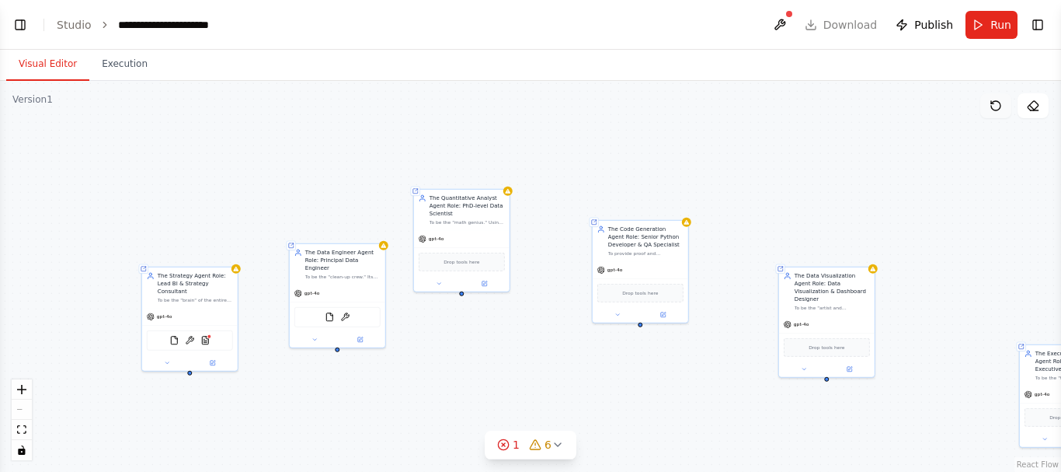
click at [995, 109] on icon at bounding box center [996, 105] width 12 height 12
click at [995, 106] on icon at bounding box center [996, 105] width 12 height 12
click at [19, 26] on button "Toggle Left Sidebar" at bounding box center [20, 25] width 22 height 22
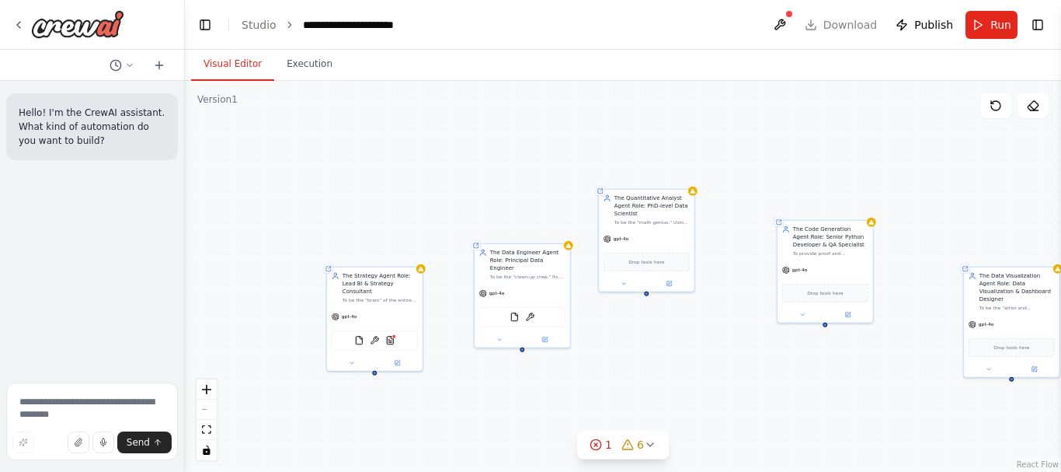
click at [236, 181] on div "Shared agent from repository The Strategy Agent Role: Lead BI & Strategy Consul…" at bounding box center [623, 276] width 877 height 391
click at [268, 214] on div "Shared agent from repository The Strategy Agent Role: Lead BI & Strategy Consul…" at bounding box center [623, 276] width 877 height 391
click at [205, 385] on icon "zoom in" at bounding box center [206, 389] width 9 height 9
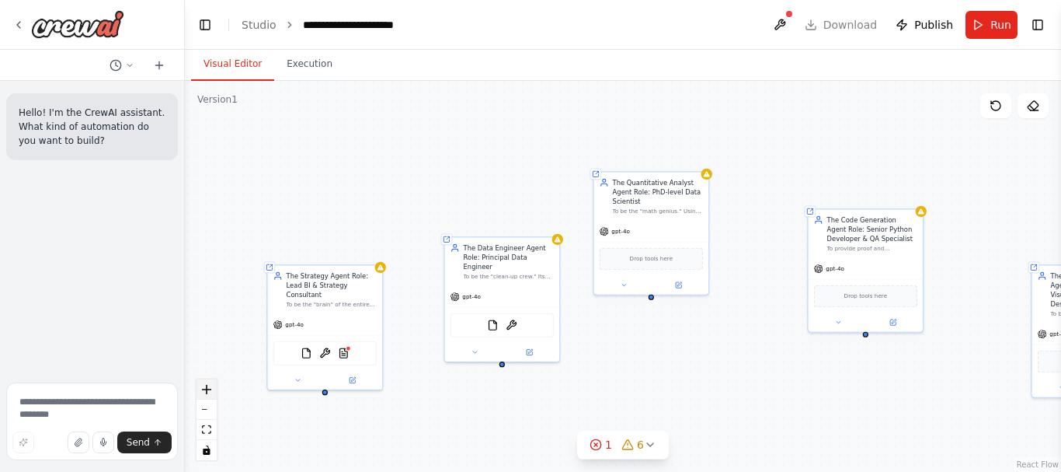
click at [205, 385] on icon "zoom in" at bounding box center [206, 389] width 9 height 9
